Goal: Task Accomplishment & Management: Manage account settings

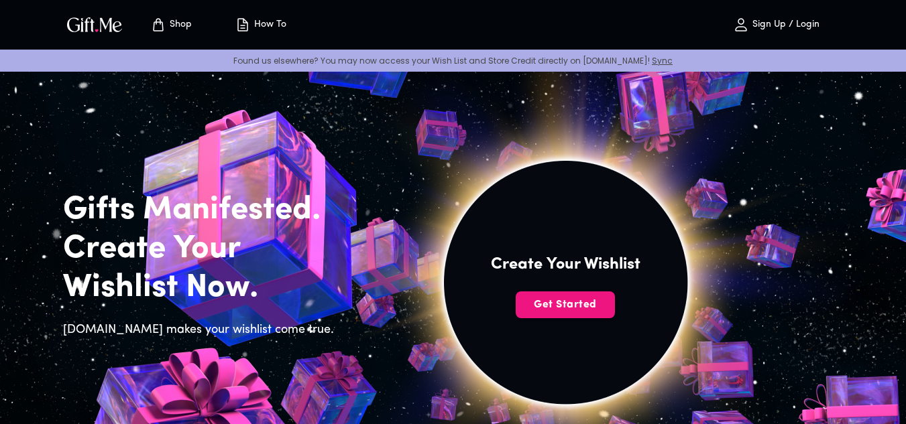
click at [773, 25] on p "Sign Up / Login" at bounding box center [784, 24] width 70 height 11
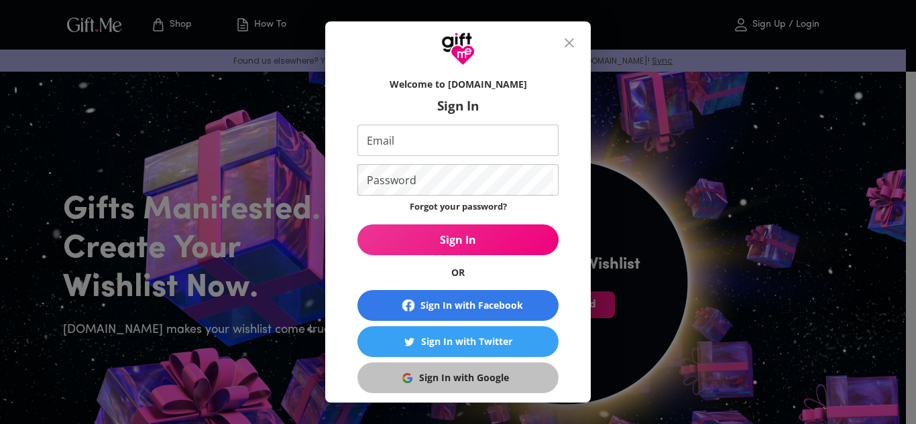
click at [457, 380] on div "Sign In with Google" at bounding box center [464, 378] width 90 height 15
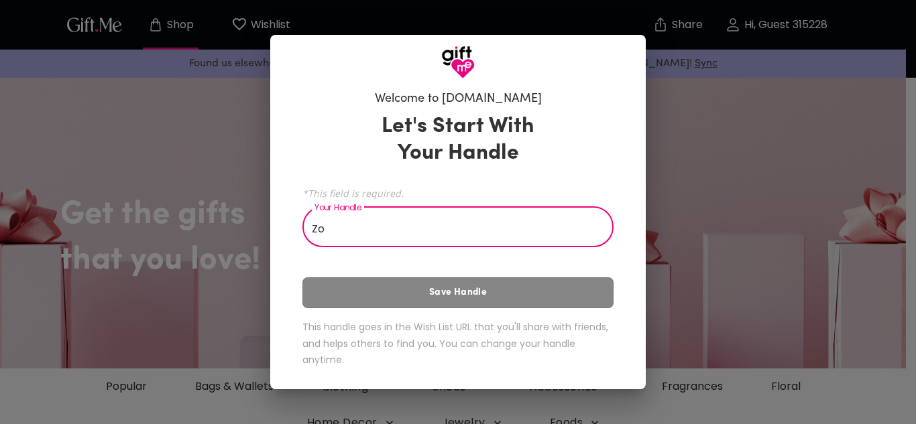
type input "Z"
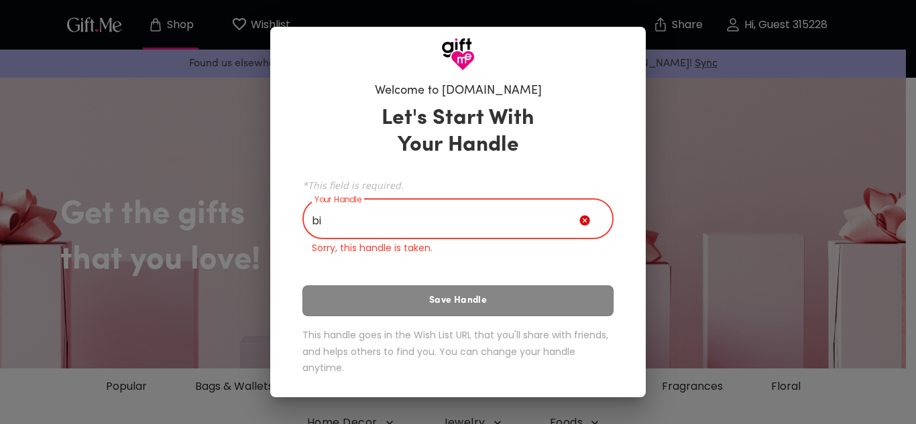
type input "b"
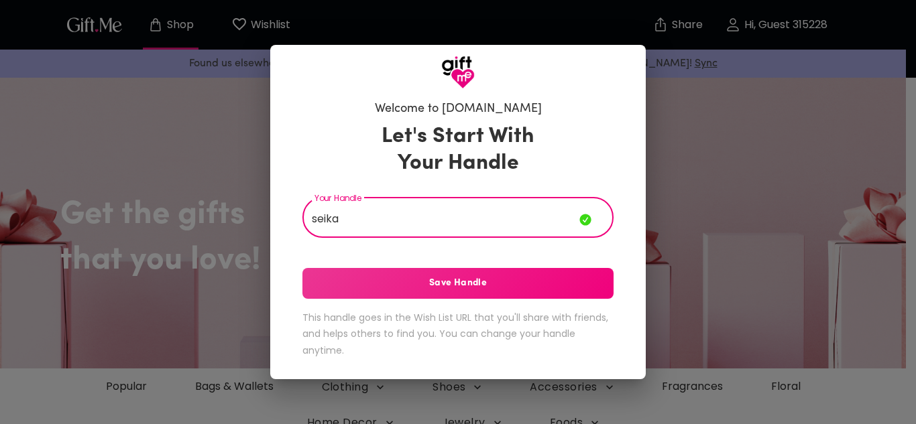
type input "seika"
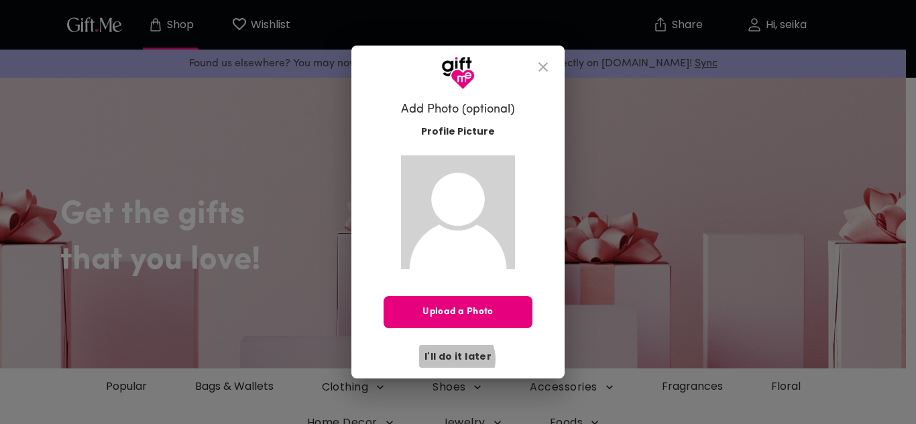
click at [457, 359] on span "I'll do it later" at bounding box center [457, 356] width 67 height 15
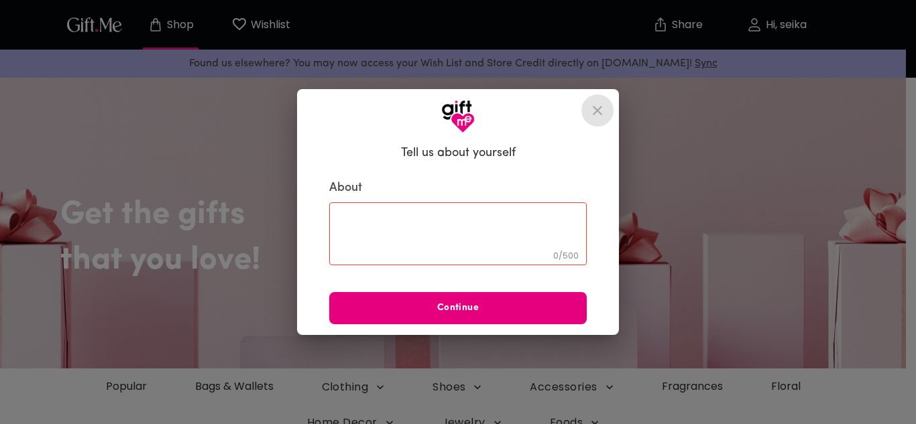
click at [602, 112] on icon "close" at bounding box center [597, 111] width 16 height 16
